Goal: Task Accomplishment & Management: Manage account settings

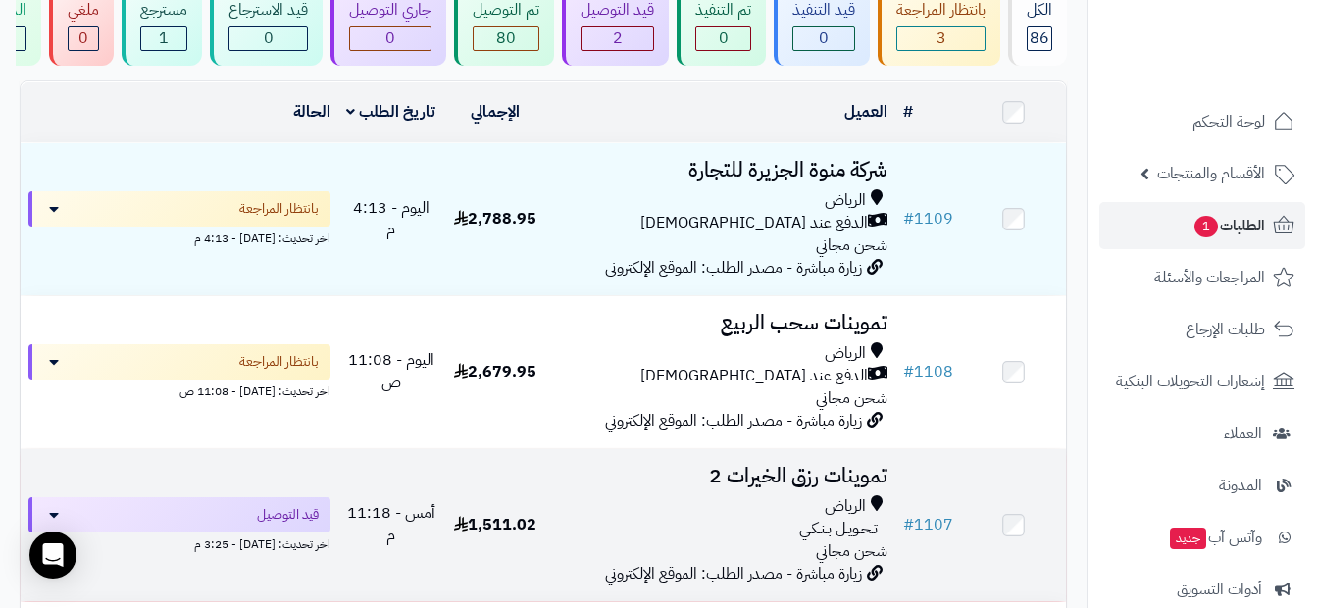
scroll to position [196, 0]
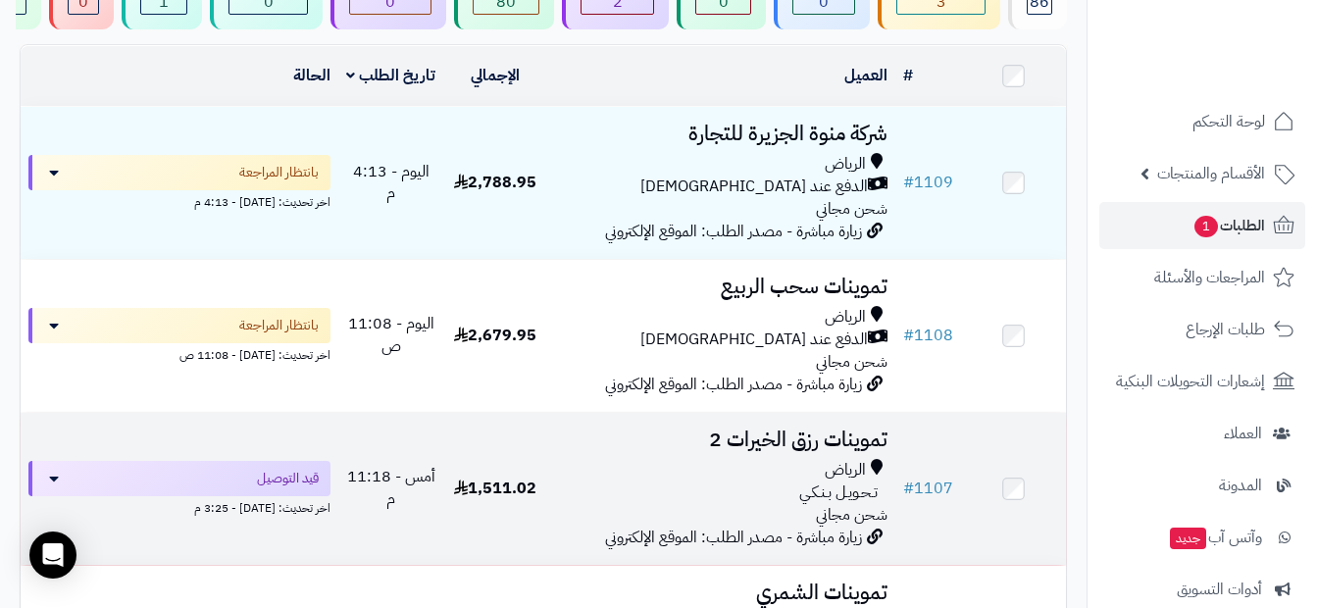
click at [497, 500] on span "1,511.02" at bounding box center [495, 489] width 82 height 24
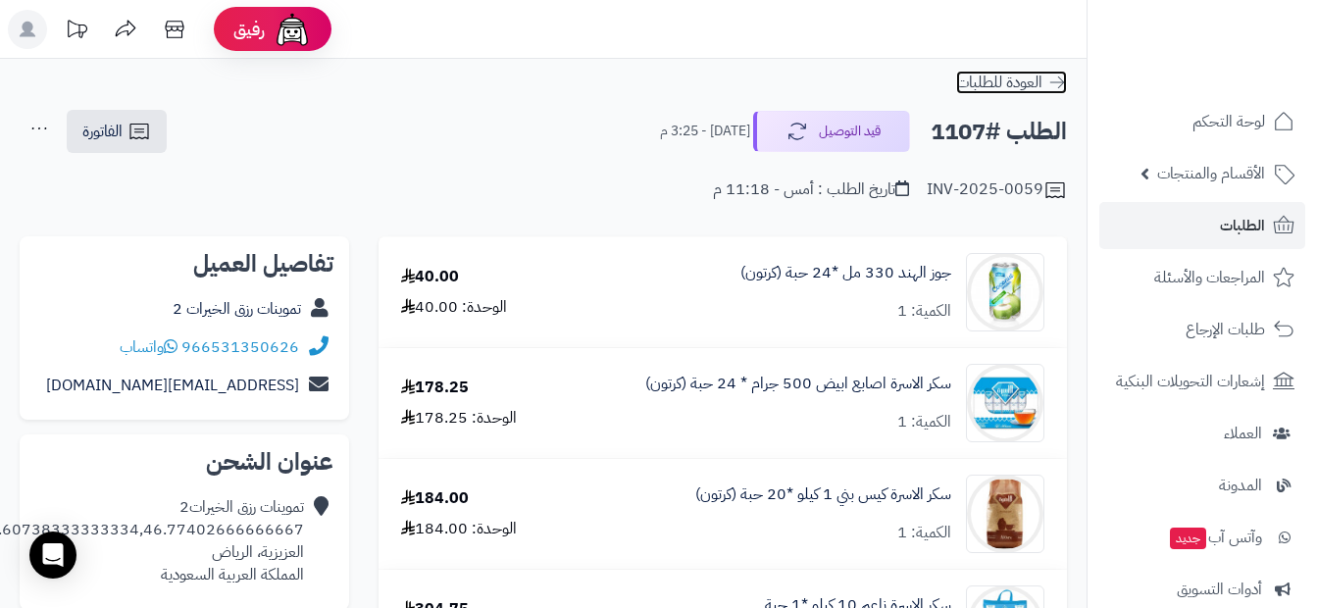
click at [1033, 87] on span "العودة للطلبات" at bounding box center [999, 83] width 86 height 24
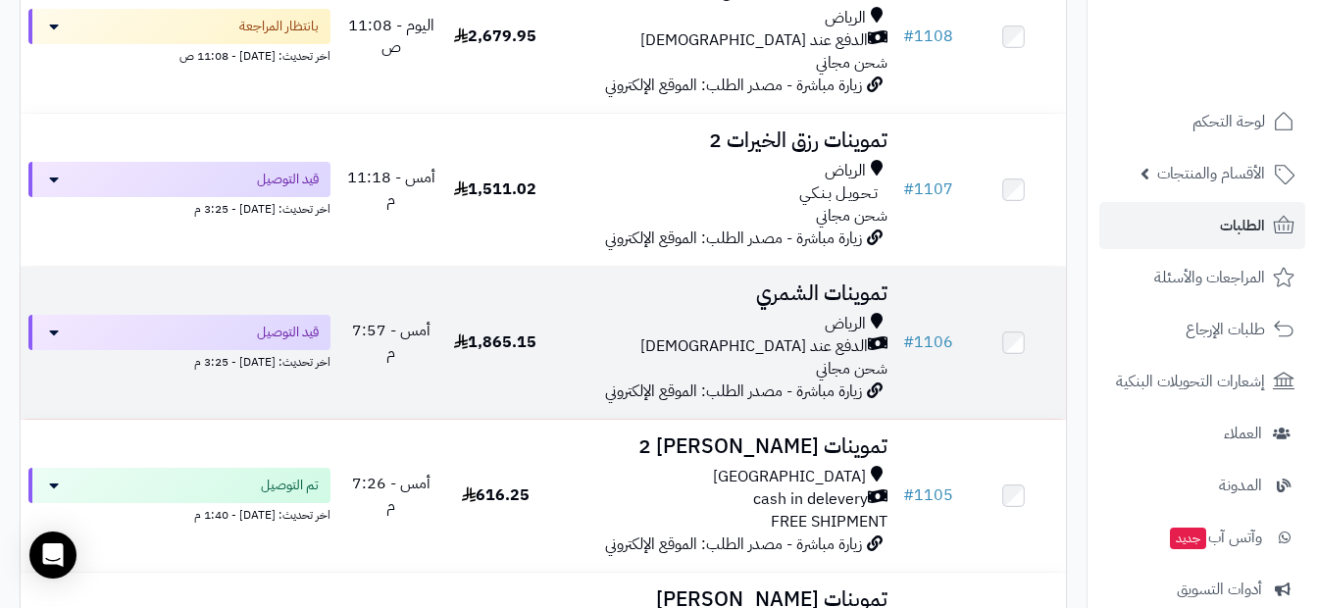
scroll to position [294, 0]
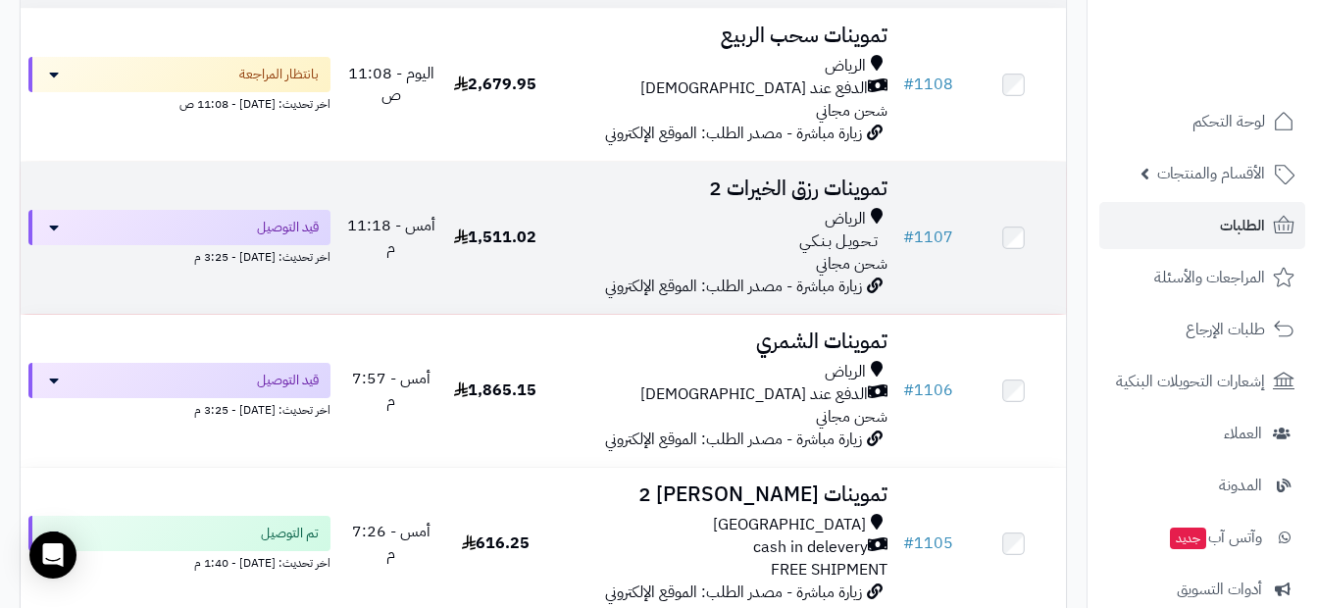
click at [810, 231] on div "الرياض" at bounding box center [721, 219] width 333 height 23
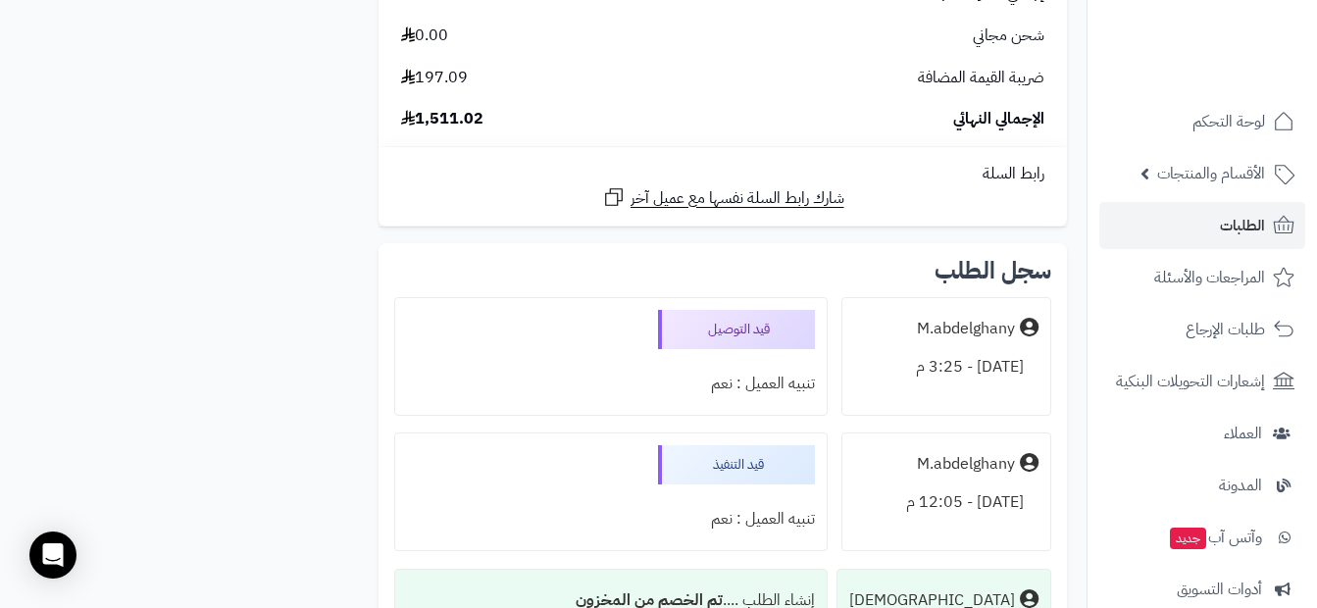
scroll to position [1752, 0]
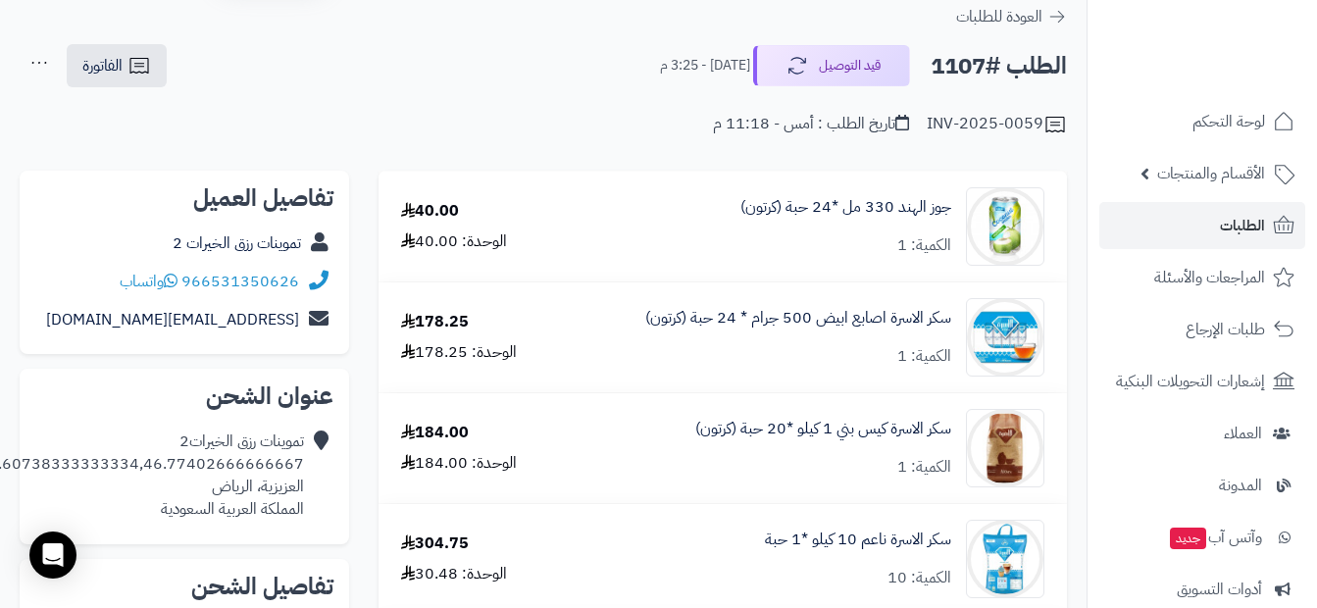
scroll to position [0, 0]
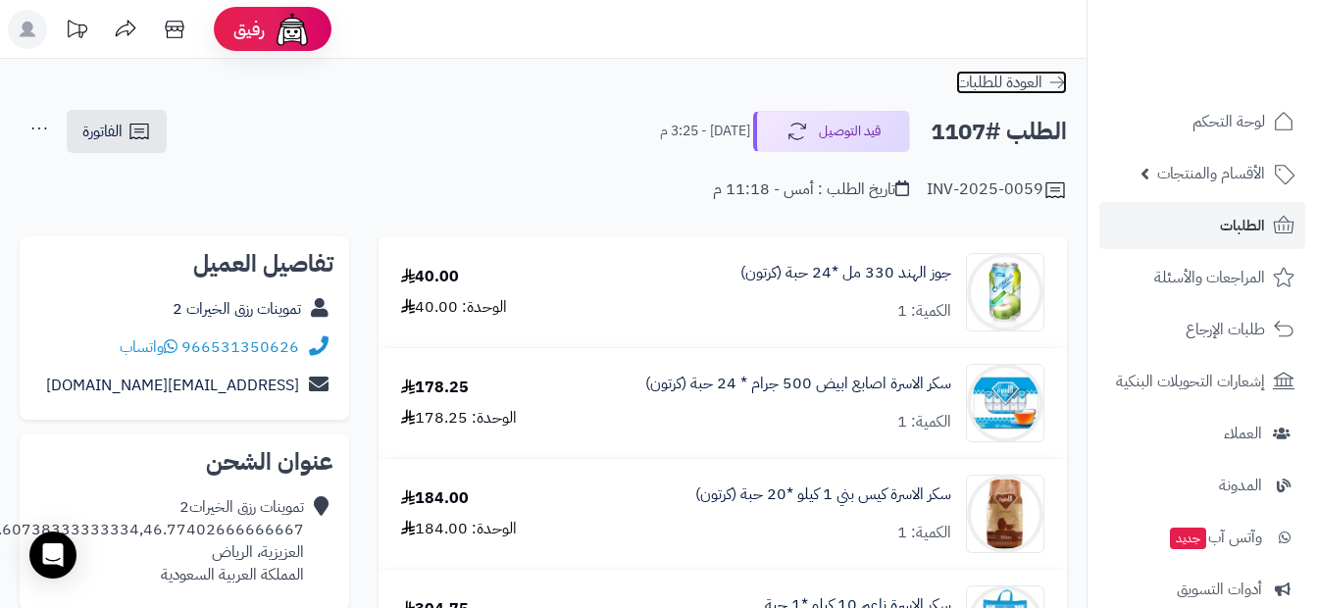
click at [1029, 76] on span "العودة للطلبات" at bounding box center [999, 83] width 86 height 24
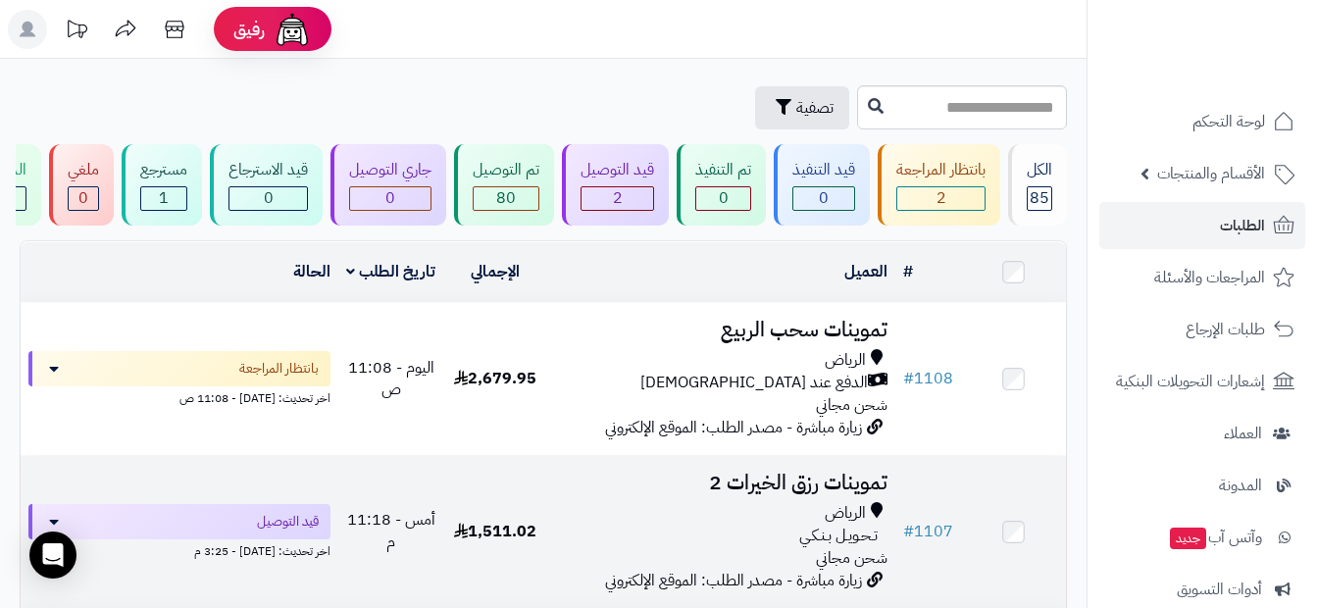
scroll to position [98, 0]
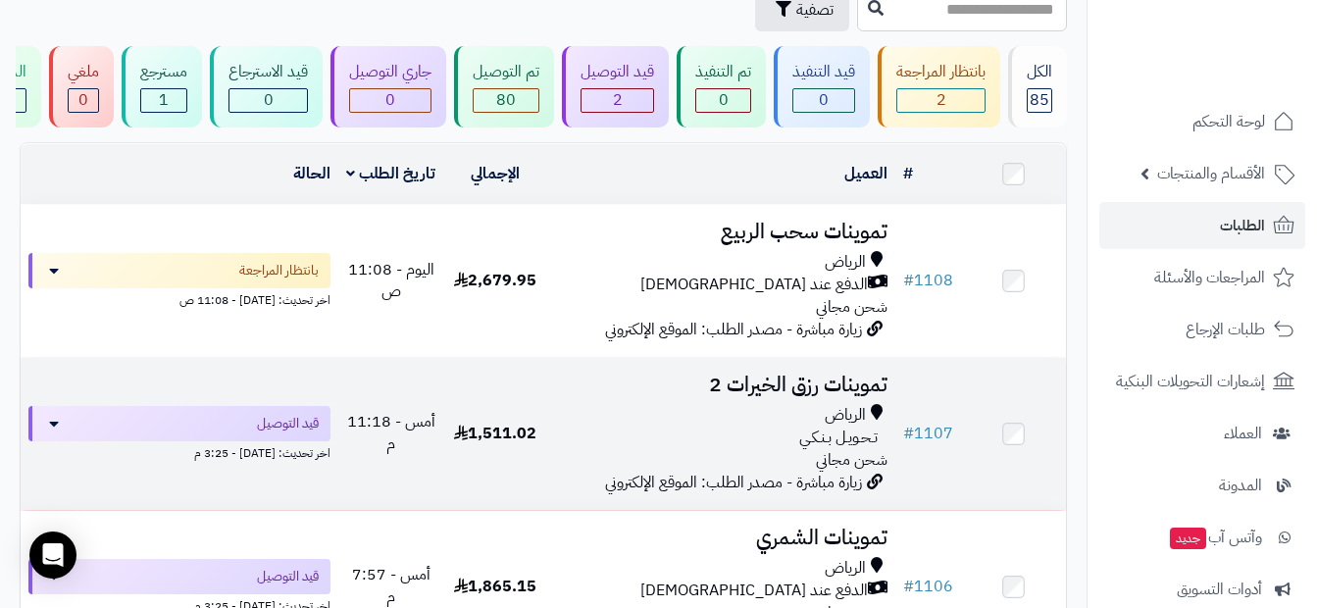
click at [890, 436] on td "تموينات رزق الخيرات 2 الرياض تـحـويـل بـنـكـي شحن مجاني زيارة مباشرة - مصدر الط…" at bounding box center [721, 434] width 348 height 152
click at [733, 427] on div "الرياض" at bounding box center [721, 415] width 333 height 23
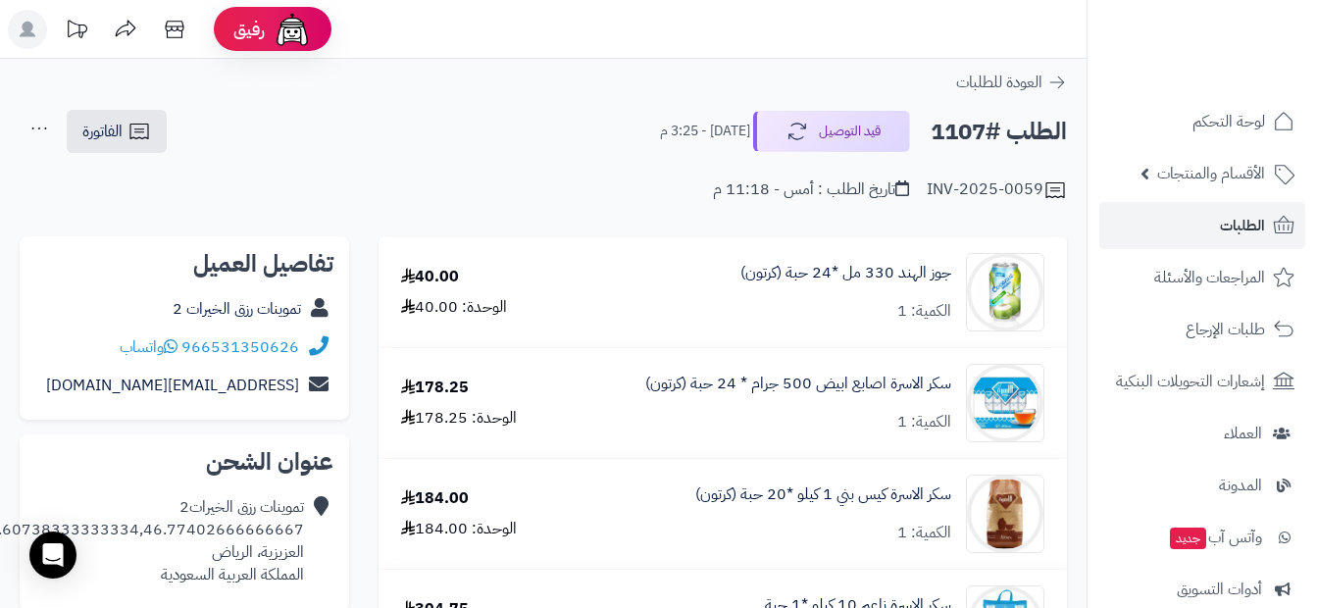
click at [124, 30] on icon at bounding box center [125, 29] width 39 height 39
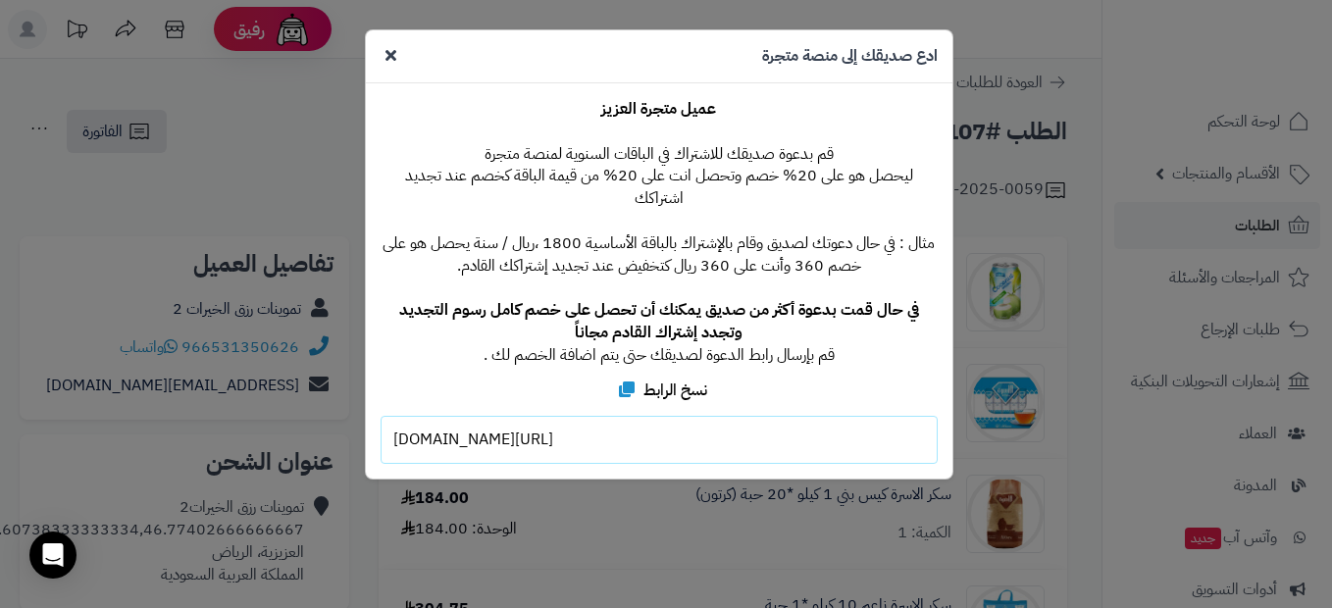
click at [217, 129] on div "**********" at bounding box center [666, 304] width 1332 height 608
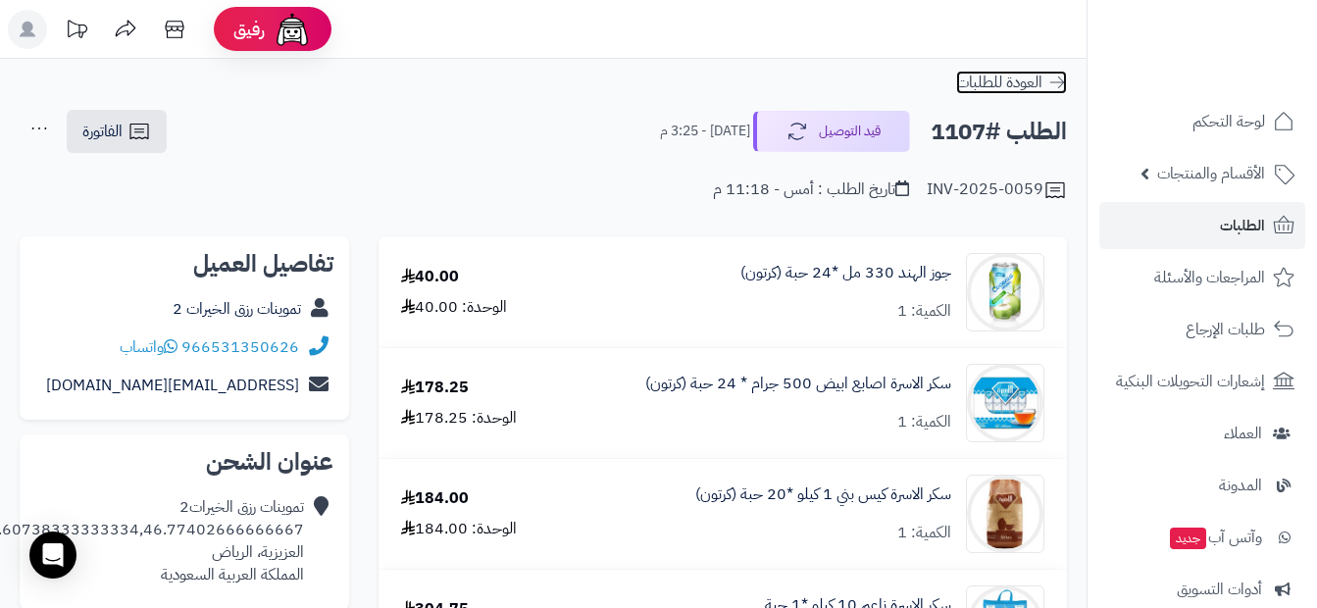
click at [1052, 83] on icon at bounding box center [1058, 83] width 20 height 20
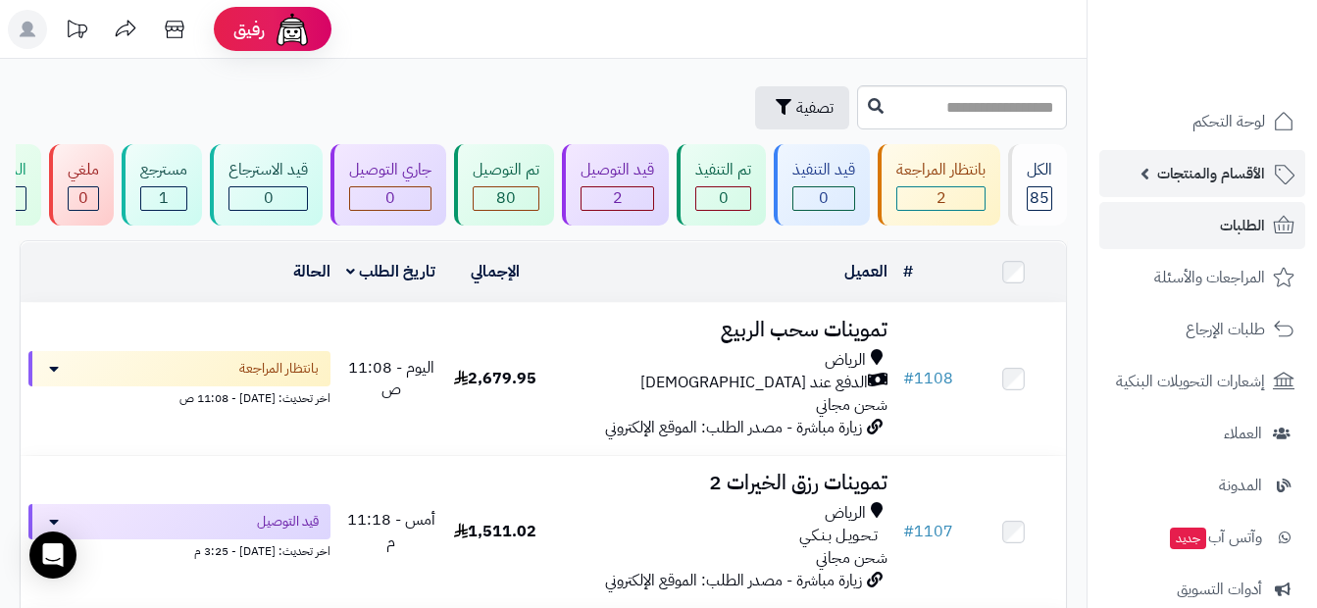
click at [1223, 163] on span "الأقسام والمنتجات" at bounding box center [1212, 173] width 108 height 27
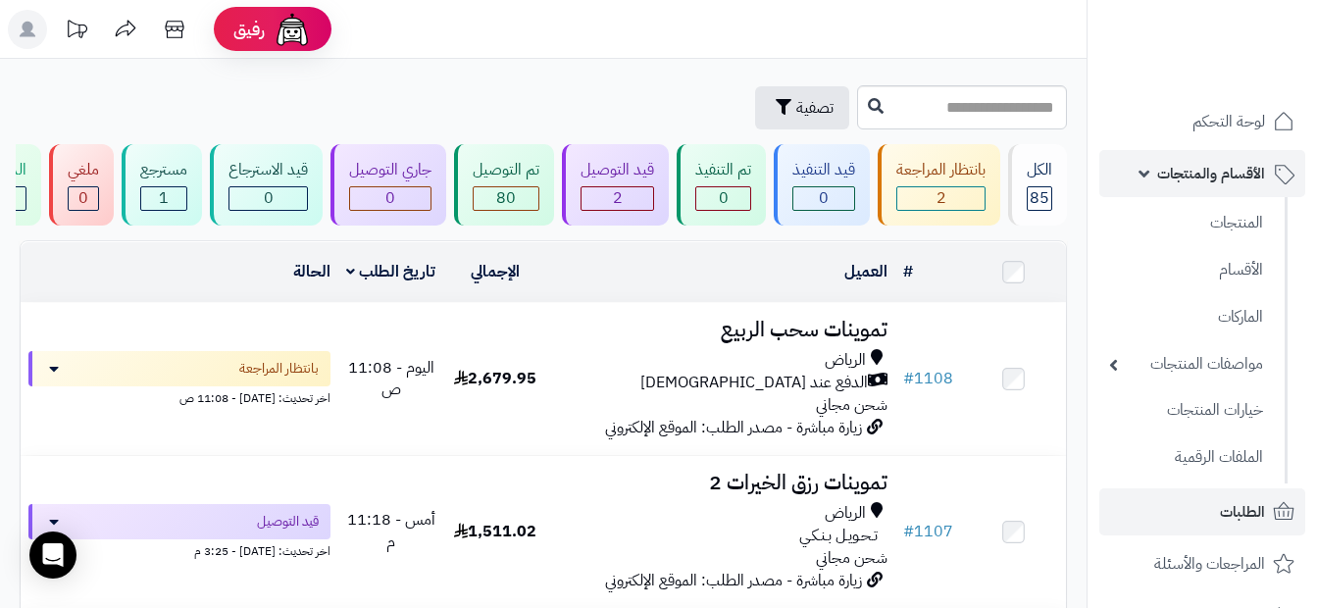
click at [1214, 176] on span "الأقسام والمنتجات" at bounding box center [1212, 173] width 108 height 27
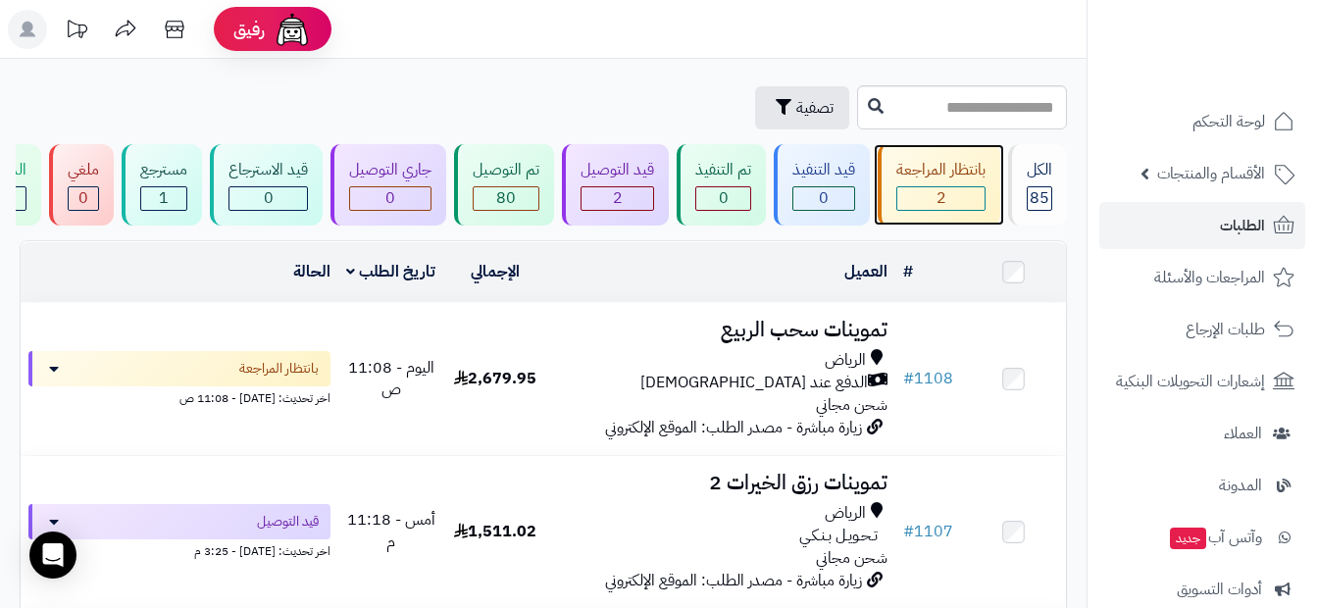
click at [992, 191] on div "بانتظار المراجعة 2" at bounding box center [939, 184] width 123 height 81
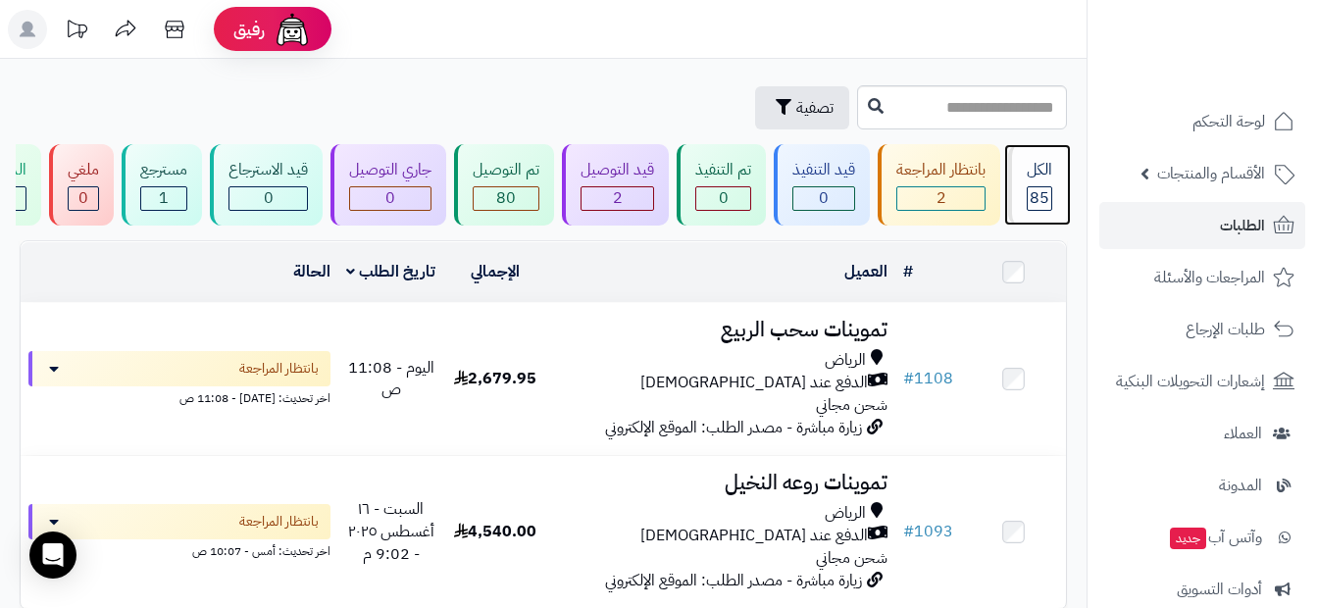
click at [1023, 180] on div "الكل 85" at bounding box center [1037, 184] width 59 height 81
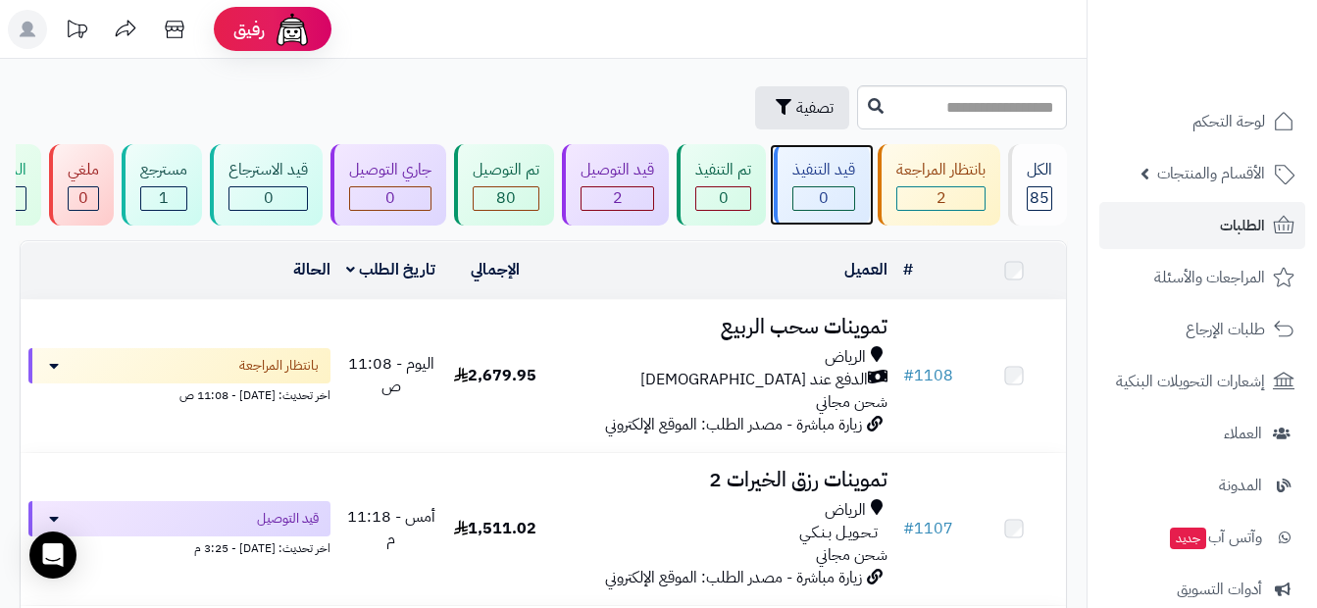
click at [799, 191] on div "0" at bounding box center [824, 198] width 61 height 23
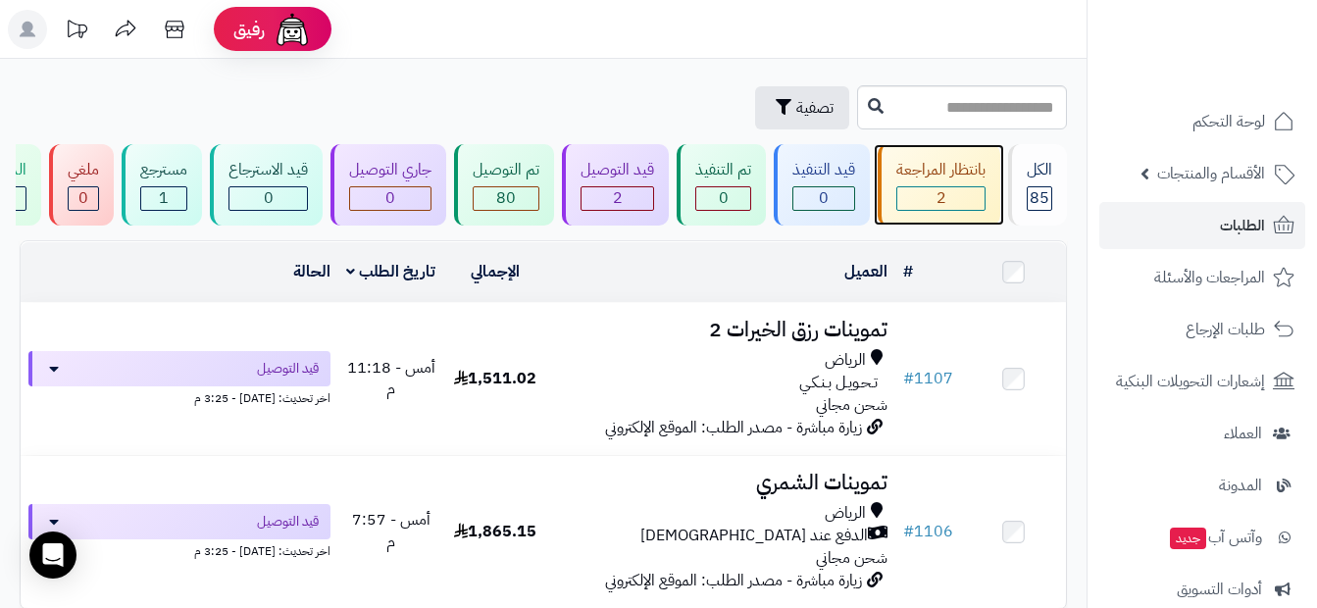
click at [911, 172] on div "بانتظار المراجعة" at bounding box center [941, 170] width 89 height 23
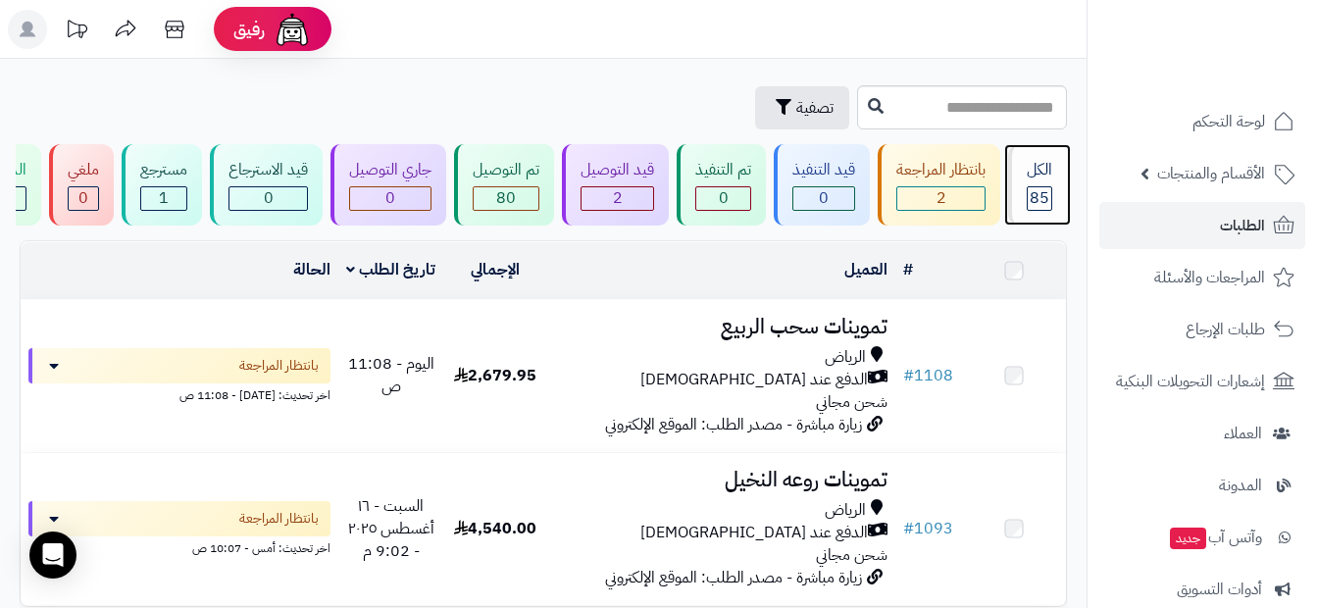
click at [1044, 176] on div "الكل" at bounding box center [1040, 170] width 26 height 23
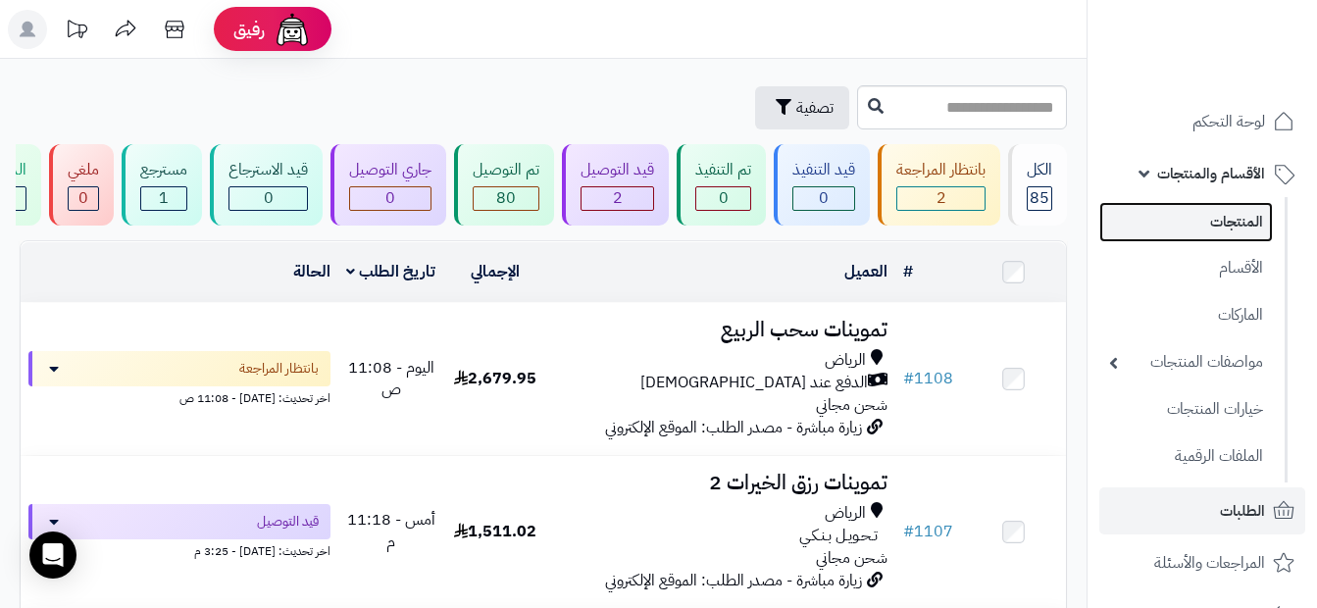
click at [1248, 222] on link "المنتجات" at bounding box center [1187, 222] width 174 height 40
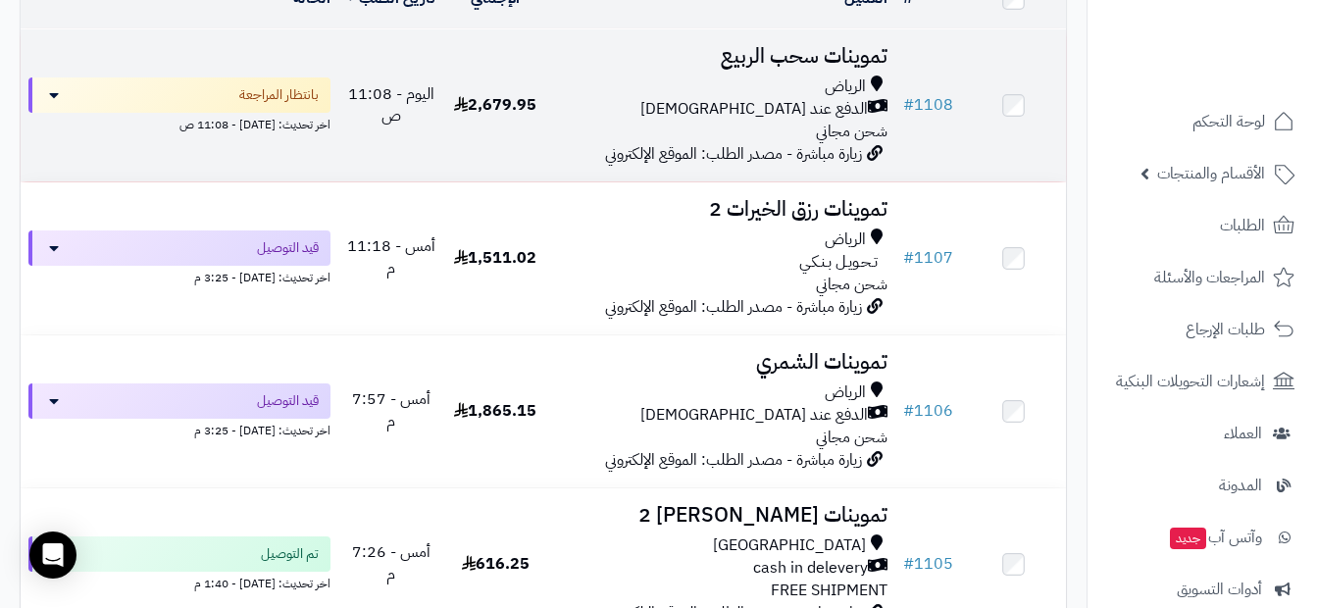
scroll to position [294, 0]
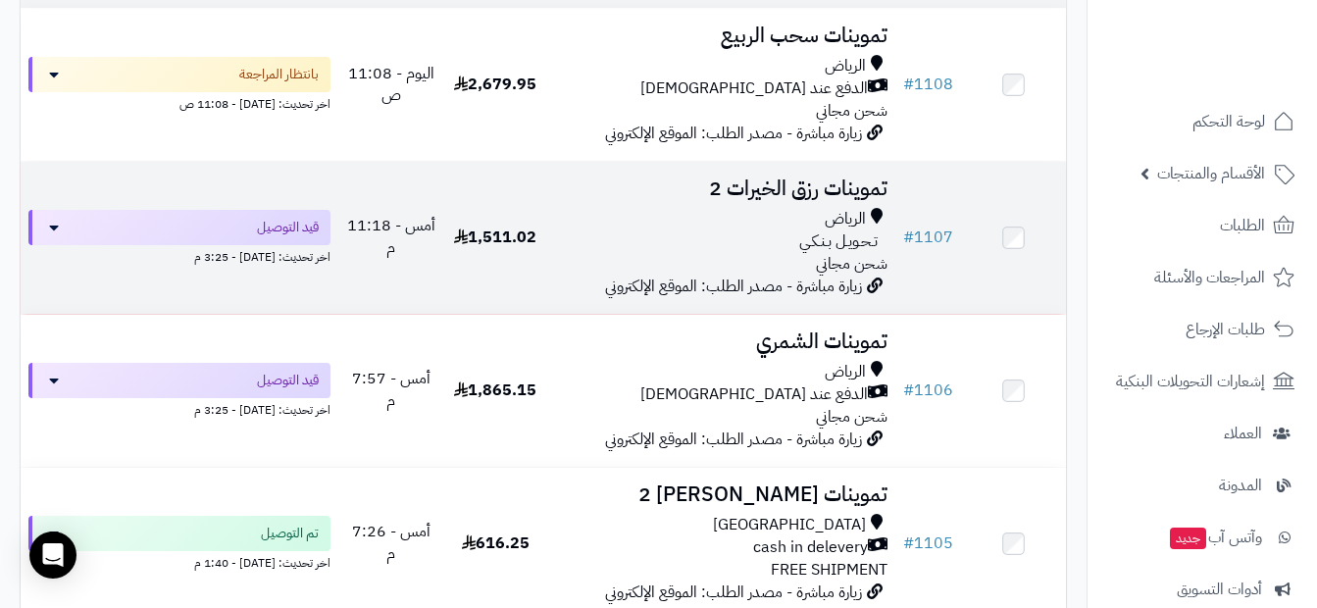
click at [683, 231] on div "الرياض" at bounding box center [721, 219] width 333 height 23
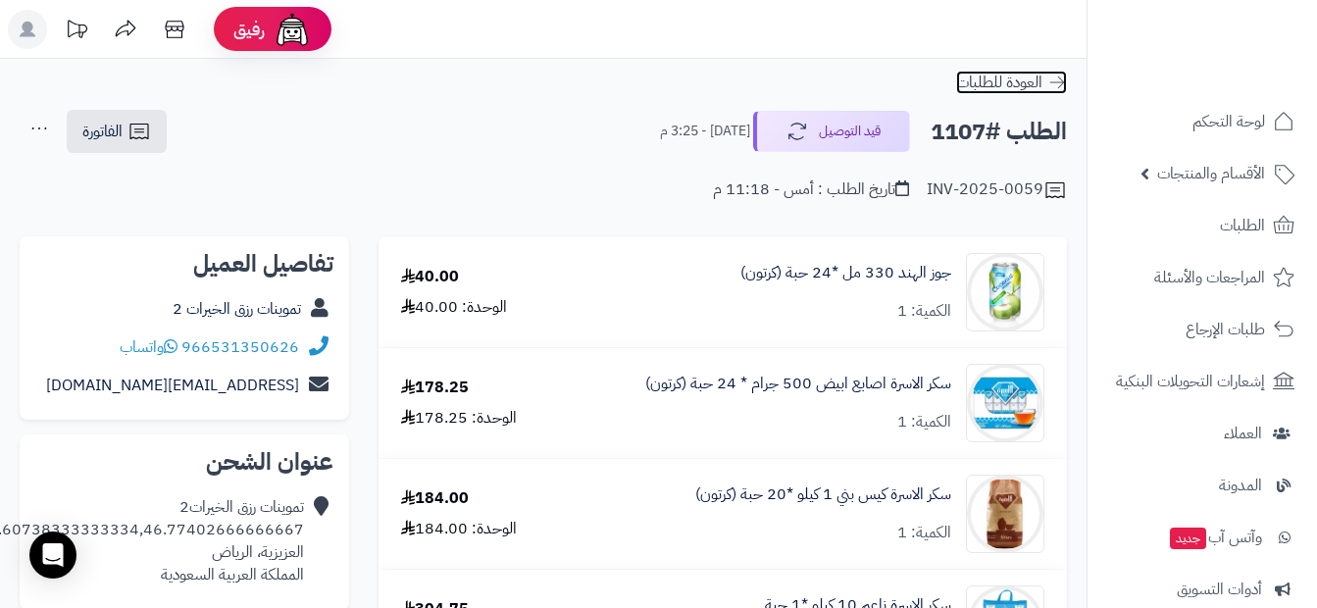
click at [1041, 85] on span "العودة للطلبات" at bounding box center [999, 83] width 86 height 24
